Goal: Task Accomplishment & Management: Manage account settings

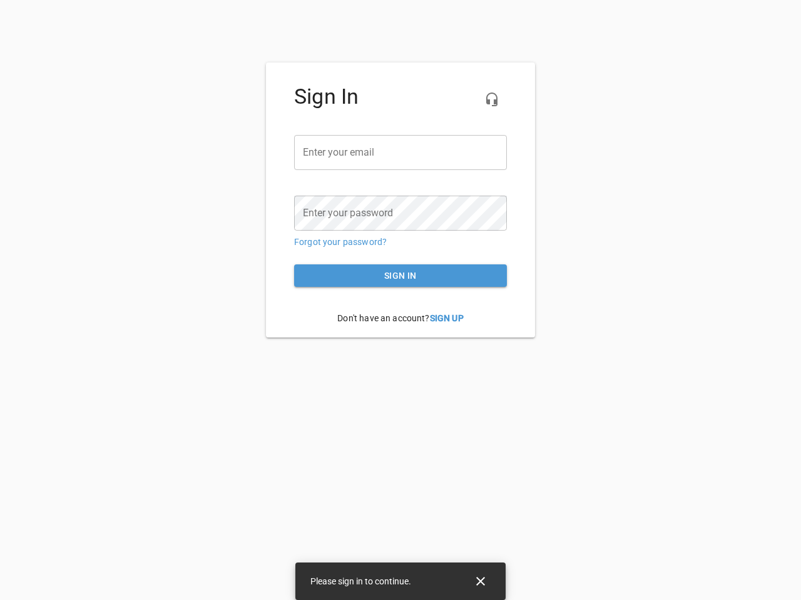
click at [492, 99] on icon "button" at bounding box center [491, 99] width 15 height 15
click at [400, 153] on input "email" at bounding box center [400, 152] width 213 height 35
click at [480, 582] on icon "Close" at bounding box center [480, 581] width 9 height 9
